Goal: Find specific page/section: Find specific page/section

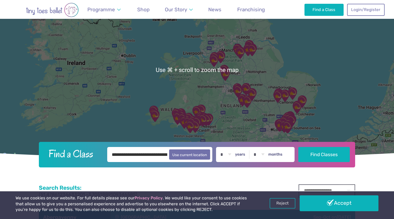
scroll to position [64, 0]
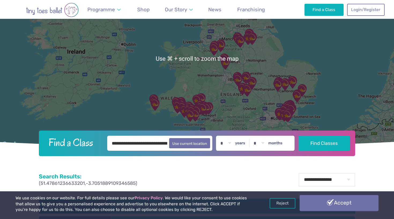
click at [318, 202] on link "Accept" at bounding box center [339, 203] width 79 height 16
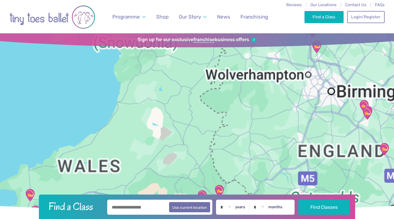
drag, startPoint x: 196, startPoint y: 152, endPoint x: 210, endPoint y: 69, distance: 83.8
click at [210, 69] on div at bounding box center [197, 122] width 394 height 178
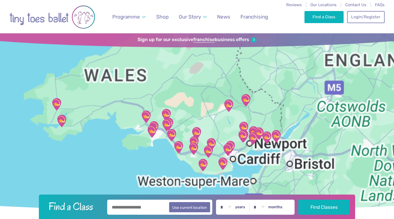
drag, startPoint x: 207, startPoint y: 126, endPoint x: 228, endPoint y: 69, distance: 61.3
click at [228, 69] on div at bounding box center [197, 122] width 394 height 178
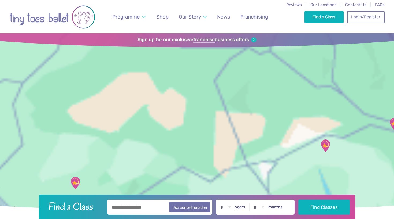
drag, startPoint x: 181, startPoint y: 152, endPoint x: 245, endPoint y: 64, distance: 109.3
click at [245, 64] on div at bounding box center [197, 122] width 394 height 178
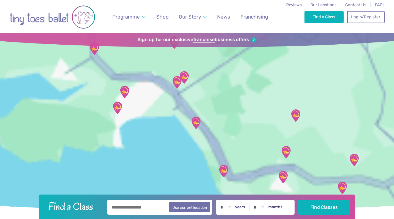
drag, startPoint x: 184, startPoint y: 115, endPoint x: 216, endPoint y: 66, distance: 58.3
click at [217, 66] on div at bounding box center [197, 122] width 394 height 178
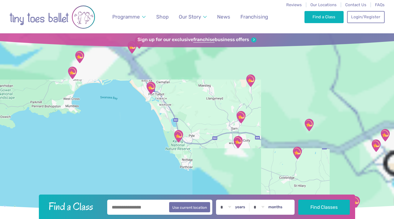
drag, startPoint x: 227, startPoint y: 133, endPoint x: 182, endPoint y: 99, distance: 56.3
click at [182, 99] on div at bounding box center [197, 122] width 394 height 178
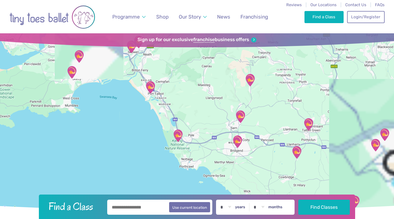
click at [149, 84] on img "St Pauls Centre" at bounding box center [150, 86] width 13 height 13
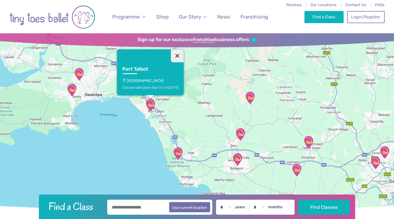
click at [178, 55] on button "Close" at bounding box center [177, 55] width 13 height 13
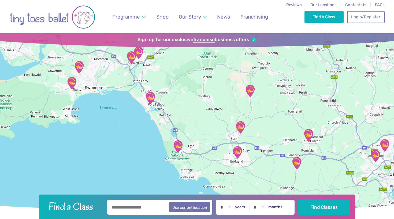
drag, startPoint x: 192, startPoint y: 136, endPoint x: 192, endPoint y: 128, distance: 7.8
click at [192, 128] on div at bounding box center [197, 122] width 394 height 178
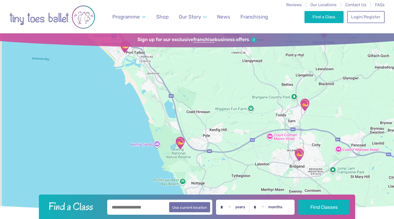
drag, startPoint x: 186, startPoint y: 146, endPoint x: 205, endPoint y: 115, distance: 36.7
click at [205, 115] on div at bounding box center [197, 122] width 394 height 178
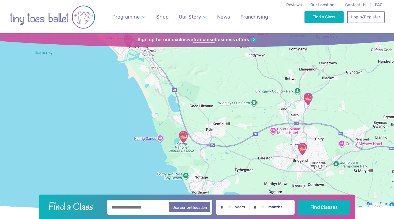
click at [185, 137] on img "Kenfig National Nature Reserve" at bounding box center [183, 136] width 13 height 13
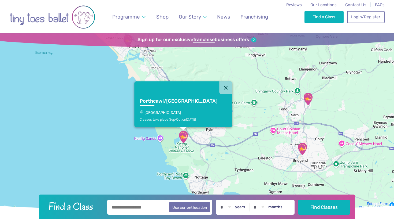
click at [304, 147] on img "St. John Training Centre" at bounding box center [302, 148] width 13 height 13
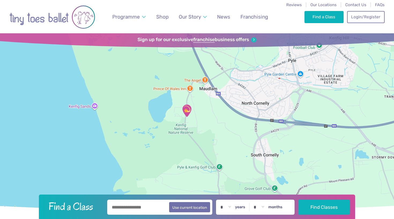
drag, startPoint x: 188, startPoint y: 164, endPoint x: 209, endPoint y: 129, distance: 40.6
click at [209, 129] on div "[GEOGRAPHIC_DATA][PERSON_NAME] Classes take place Sep-Oct [DATE] & Saturdays" at bounding box center [197, 122] width 394 height 178
click at [185, 108] on img "Kenfig National Nature Reserve" at bounding box center [186, 110] width 13 height 13
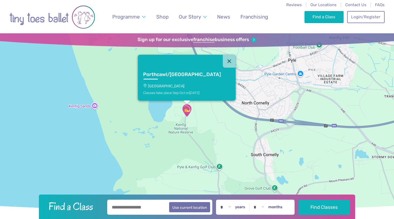
click at [185, 88] on p "[GEOGRAPHIC_DATA]" at bounding box center [186, 86] width 87 height 4
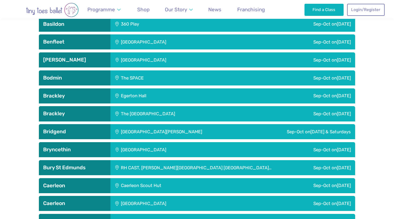
scroll to position [279, 0]
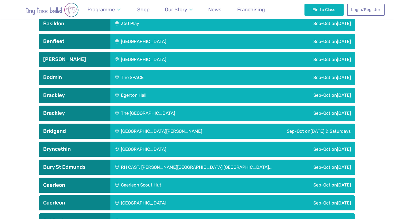
click at [272, 132] on div "Sep-Oct [DATE] & Saturdays" at bounding box center [302, 130] width 105 height 15
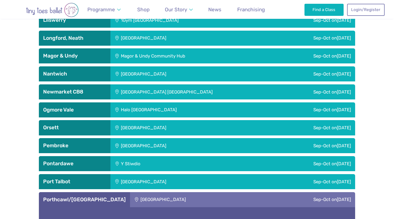
scroll to position [1442, 0]
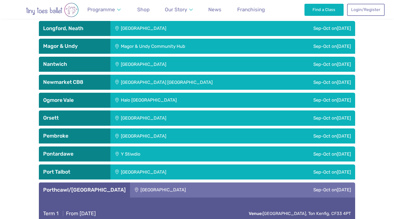
click at [249, 167] on div "Sep-Oct [DATE]" at bounding box center [302, 171] width 106 height 15
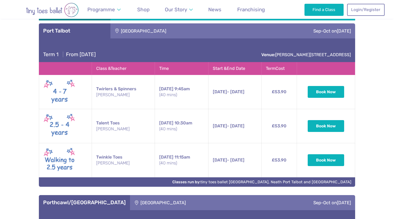
scroll to position [1584, 0]
